Goal: Entertainment & Leisure: Browse casually

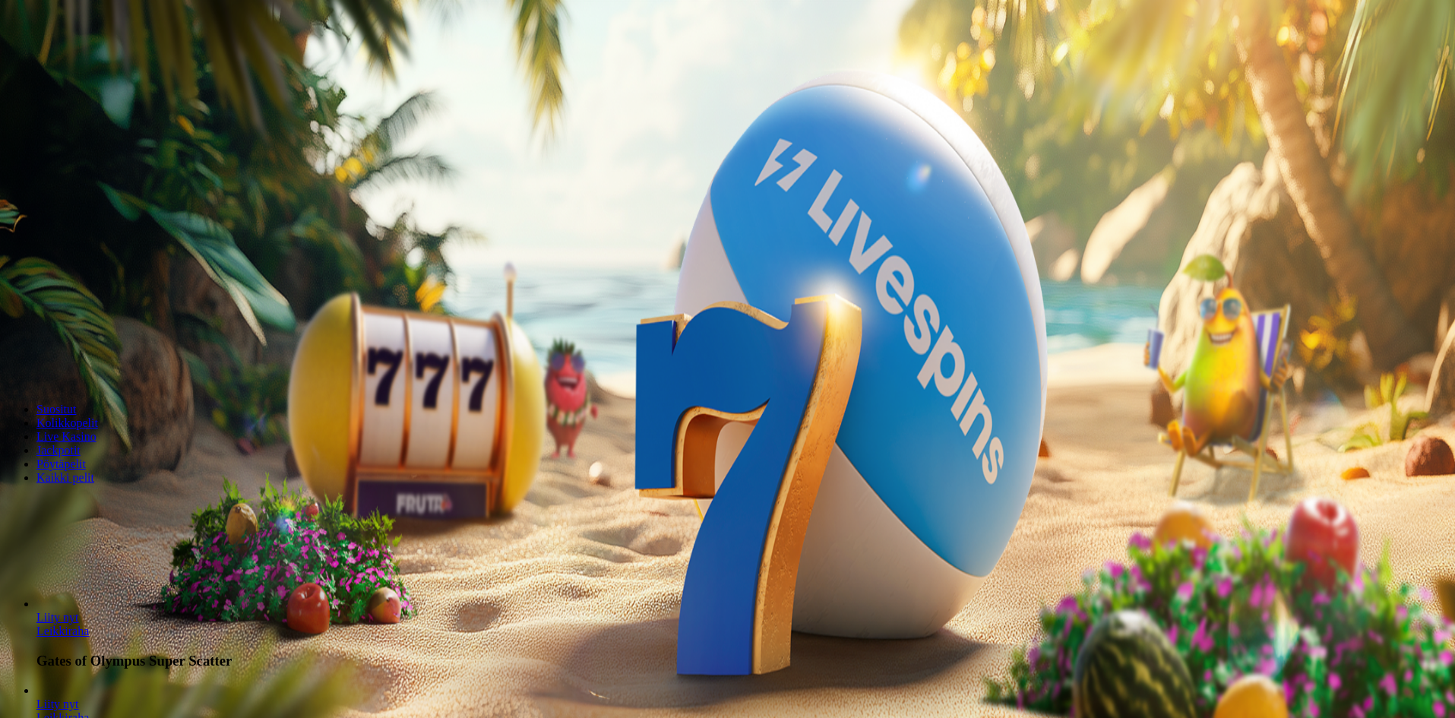
click at [101, 61] on span "Kirjaudu" at bounding box center [105, 54] width 37 height 11
click at [68, 251] on span "Palkkiot" at bounding box center [61, 244] width 36 height 11
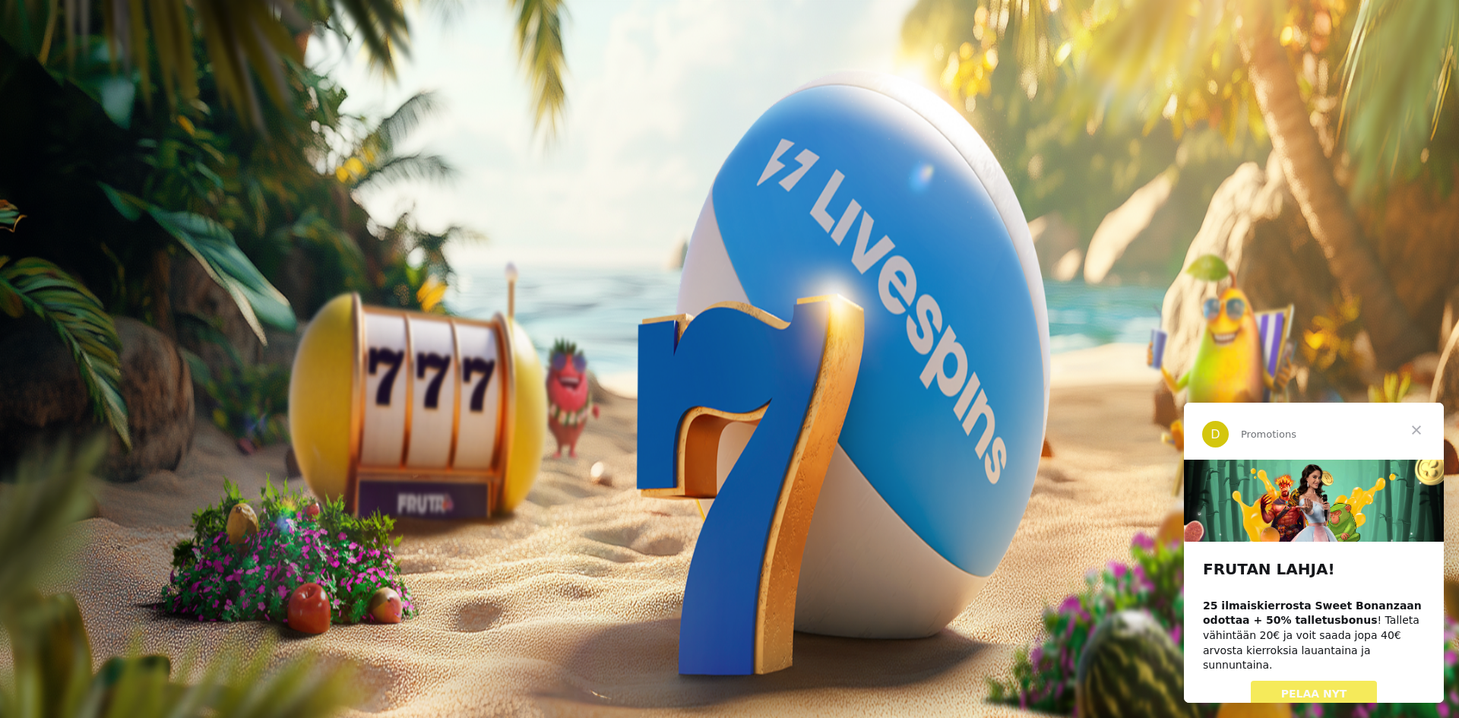
click at [73, 550] on button at bounding box center [67, 552] width 12 height 5
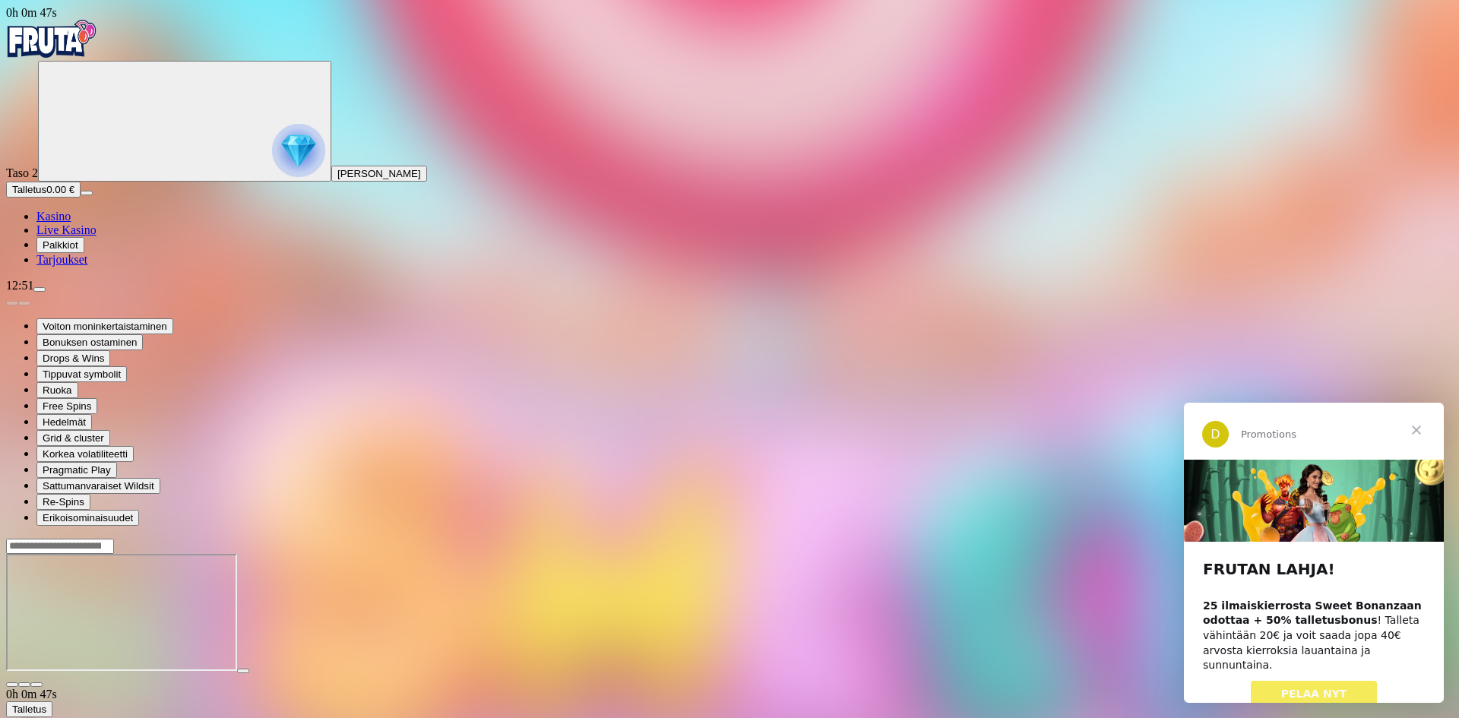
click at [1412, 428] on span "Sulje" at bounding box center [1416, 430] width 55 height 55
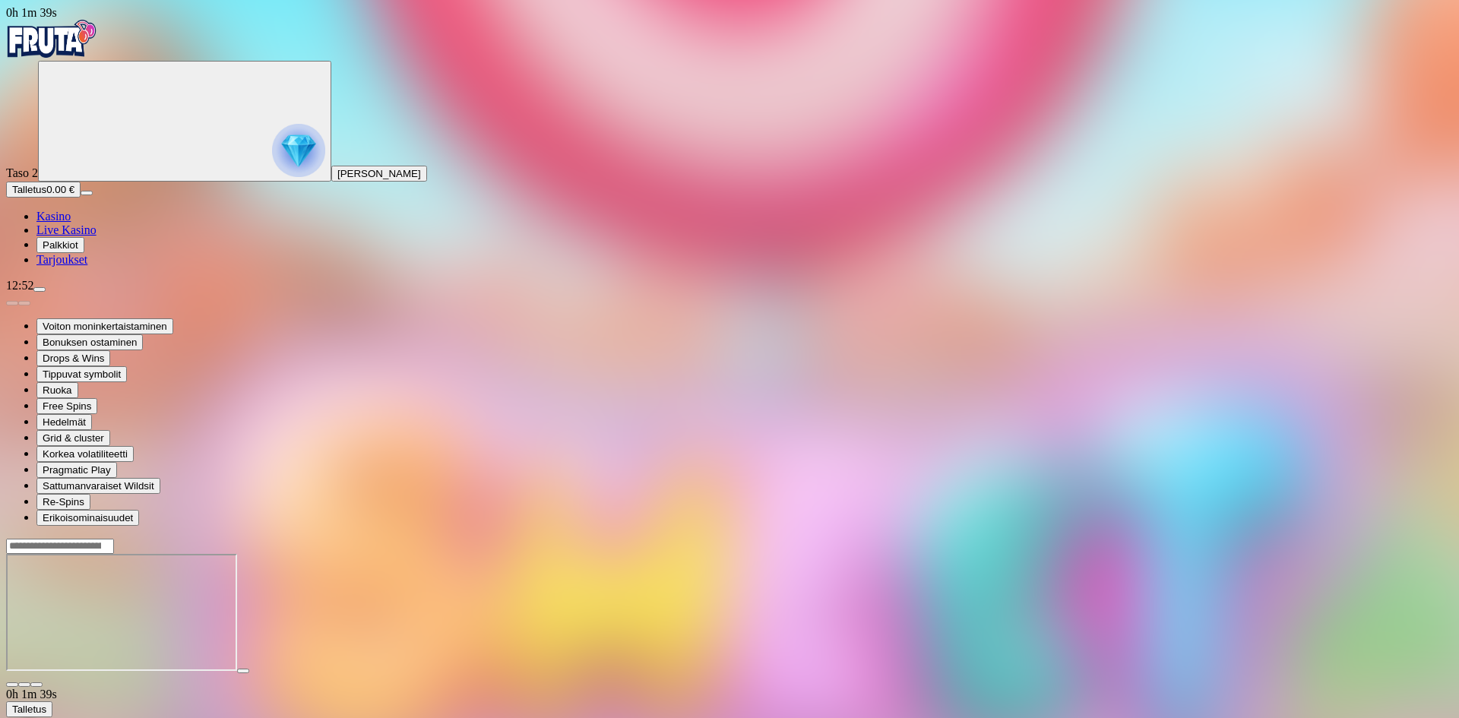
click at [52, 223] on link "Kasino" at bounding box center [53, 216] width 34 height 13
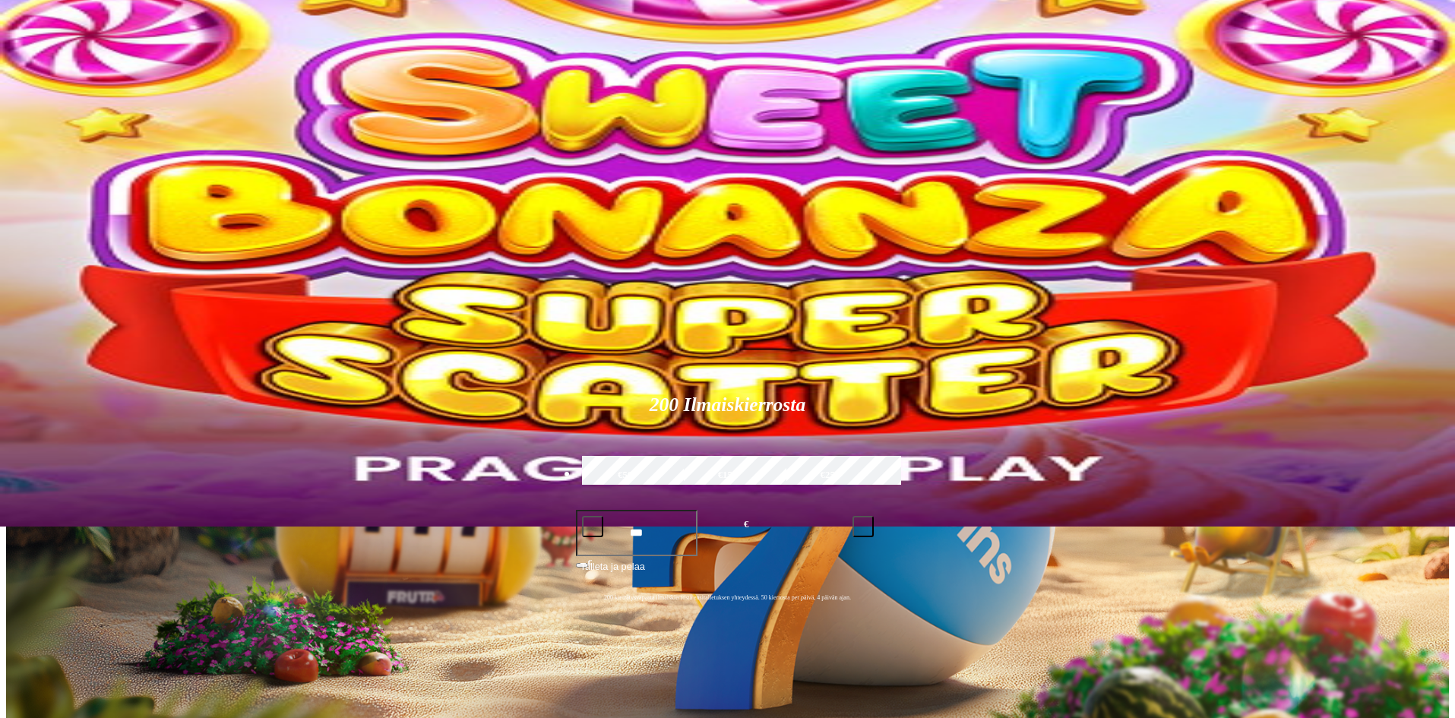
scroll to position [152, 0]
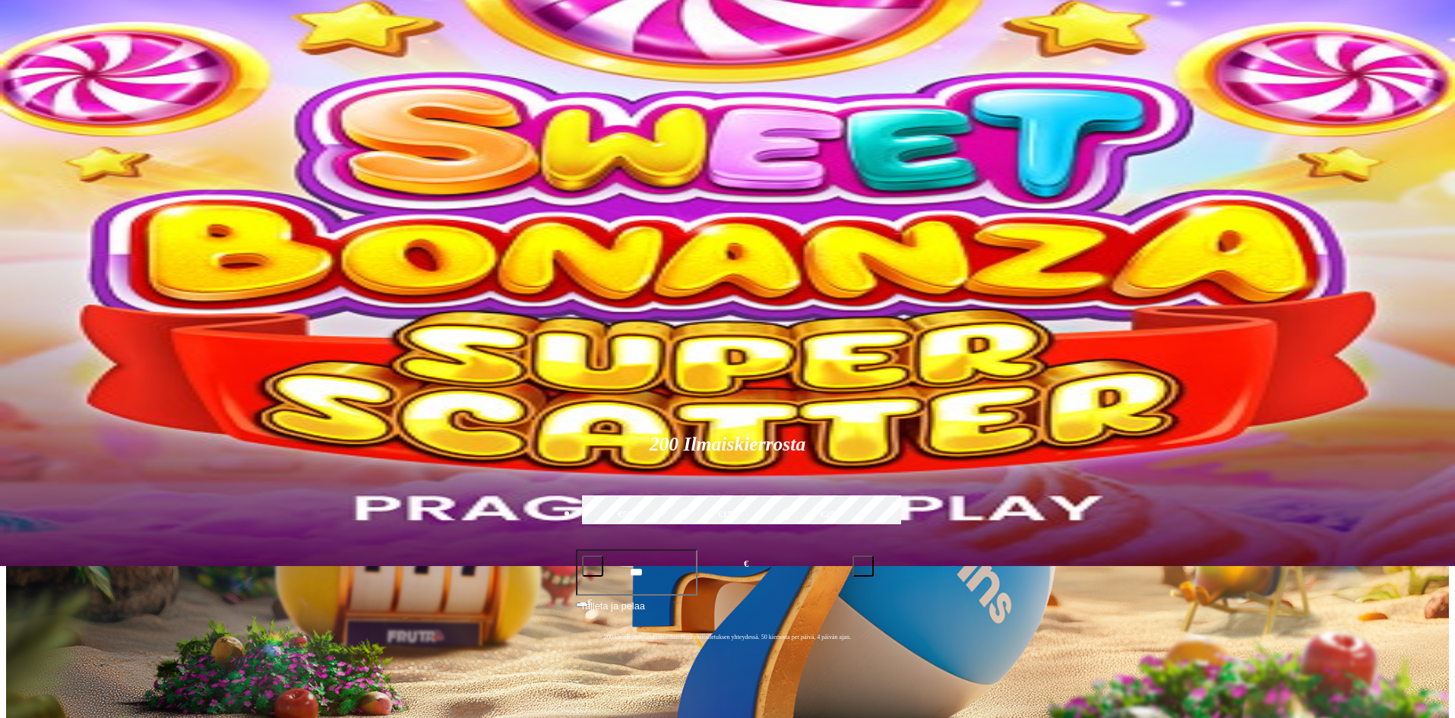
type input "******"
